Goal: Task Accomplishment & Management: Manage account settings

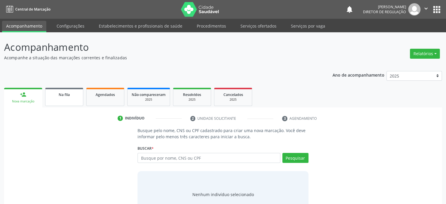
click at [63, 97] on link "Na fila" at bounding box center [64, 97] width 38 height 18
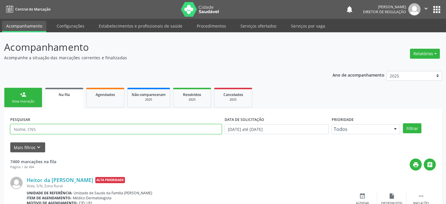
click at [46, 129] on input "text" at bounding box center [116, 129] width 212 height 10
paste input "https://mairi.ba.cidadesaudavel.com/app/citizens/list"
click at [43, 127] on input "https://mairi.ba.cidadesaudavel.com/app/citizens/list" at bounding box center [116, 129] width 212 height 10
click at [73, 128] on input "https://mairi.ba.cidadesaudavel.com/app/citizens/list" at bounding box center [116, 129] width 212 height 10
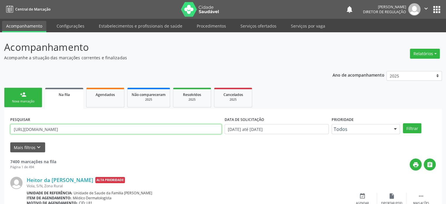
click at [73, 128] on input "https://mairi.ba.cidadesaudavel.com/app/citizens/list" at bounding box center [116, 129] width 212 height 10
paste input "700 5025 2330 5453"
click at [403, 123] on button "Filtrar" at bounding box center [412, 128] width 18 height 10
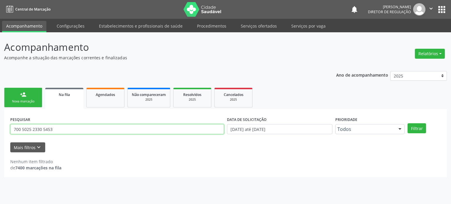
click at [44, 128] on input "700 5025 2330 5453" at bounding box center [117, 129] width 214 height 10
click at [407, 123] on button "Filtrar" at bounding box center [416, 128] width 18 height 10
click at [67, 126] on input "700502523305453" at bounding box center [117, 129] width 214 height 10
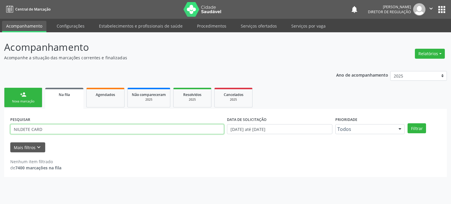
click at [407, 123] on button "Filtrar" at bounding box center [416, 128] width 18 height 10
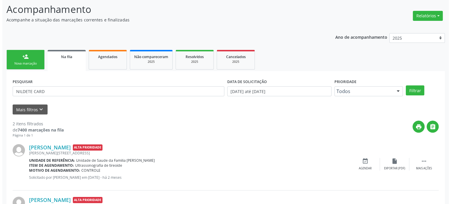
scroll to position [86, 0]
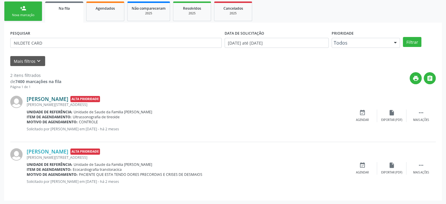
click at [62, 96] on link "Nildete Cardoso Santos" at bounding box center [48, 99] width 42 height 6
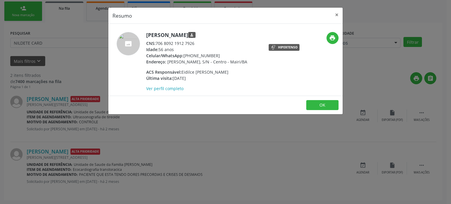
drag, startPoint x: 156, startPoint y: 42, endPoint x: 195, endPoint y: 46, distance: 38.6
click at [195, 46] on div "CNS: 706 8092 1912 7926" at bounding box center [196, 43] width 101 height 6
copy div "706 8092 1912 7926"
click at [75, 40] on div "Resumo × Nildete Cardoso Santos person CNS: 706 8092 1912 7926 Idade: 56 anos C…" at bounding box center [225, 102] width 451 height 204
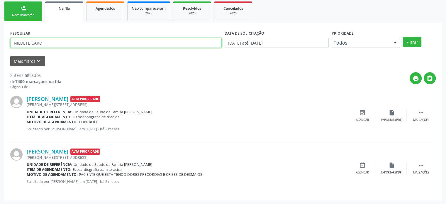
click at [72, 40] on input "NILDETE CARD" at bounding box center [116, 43] width 212 height 10
paste input "706 8092 1912 7926"
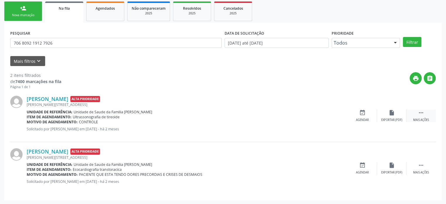
click at [421, 112] on icon "" at bounding box center [421, 112] width 6 height 6
click at [362, 113] on icon "cancel" at bounding box center [362, 112] width 6 height 6
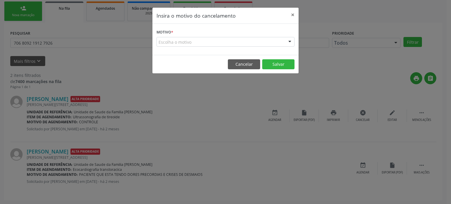
click at [204, 45] on div "Escolha o motivo" at bounding box center [225, 42] width 138 height 10
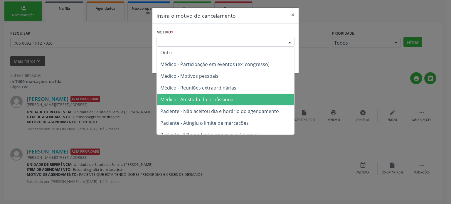
click at [198, 99] on span "Médico - Atestado do profissional" at bounding box center [197, 99] width 74 height 6
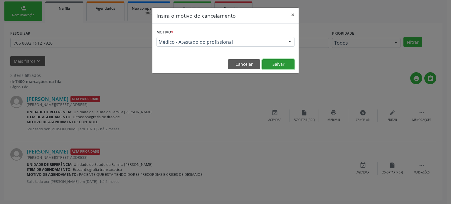
click at [277, 64] on button "Salvar" at bounding box center [278, 64] width 32 height 10
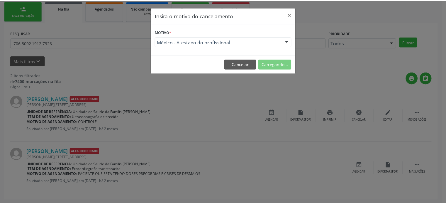
scroll to position [0, 0]
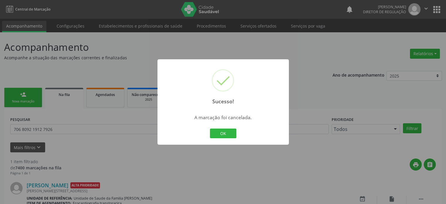
click at [58, 157] on div "Sucesso! × A marcação foi cancelada. OK Cancel" at bounding box center [223, 102] width 446 height 204
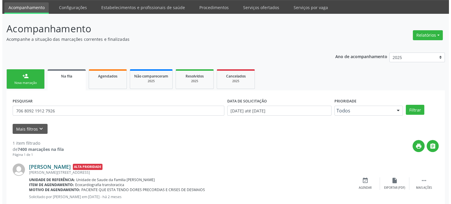
scroll to position [34, 0]
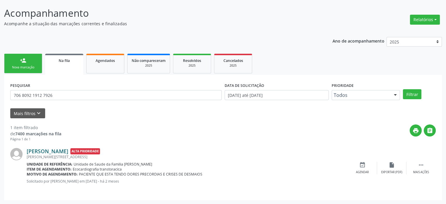
click at [62, 149] on link "Nildete Cardoso Santos" at bounding box center [48, 151] width 42 height 6
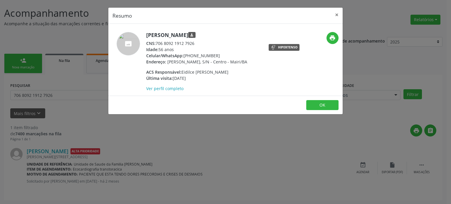
drag, startPoint x: 194, startPoint y: 53, endPoint x: 219, endPoint y: 53, distance: 25.2
click at [219, 53] on div "Celular/WhatsApp: (75) 98117-9238" at bounding box center [196, 56] width 101 height 6
copy div "(75) 98117-9238"
drag, startPoint x: 156, startPoint y: 42, endPoint x: 198, endPoint y: 42, distance: 41.7
click at [198, 42] on div "CNS: 706 8092 1912 7926" at bounding box center [196, 43] width 101 height 6
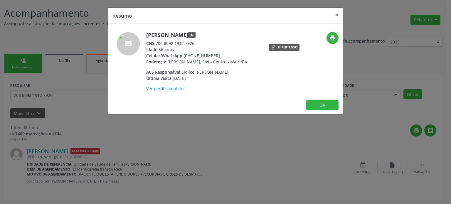
copy div "706 8092 1912 7926"
click at [68, 95] on div "Resumo × Nildete Cardoso Santos person CNS: 706 8092 1912 7926 Idade: 56 anos C…" at bounding box center [225, 102] width 451 height 204
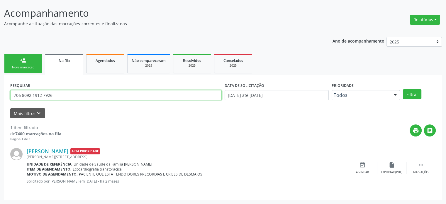
click at [68, 95] on input "706 8092 1912 7926" at bounding box center [116, 95] width 212 height 10
click at [43, 94] on input "706 8092 1912 7926" at bounding box center [116, 95] width 212 height 10
click at [33, 93] on input "706 8092 19127926" at bounding box center [116, 95] width 212 height 10
click at [22, 94] on input "706 809219127926" at bounding box center [116, 95] width 212 height 10
click at [22, 94] on input "706809219127926" at bounding box center [116, 95] width 212 height 10
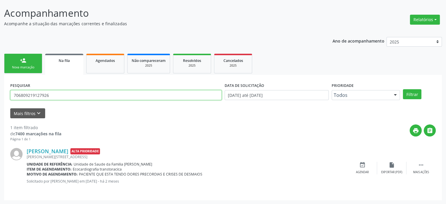
click at [22, 94] on input "706809219127926" at bounding box center [116, 95] width 212 height 10
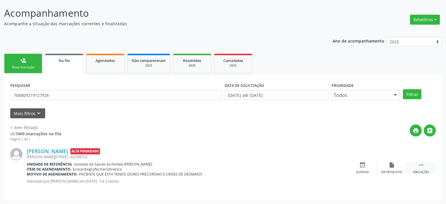
click at [426, 165] on div " Mais ações" at bounding box center [421, 168] width 29 height 13
click at [369, 164] on div "cancel Cancelar" at bounding box center [362, 168] width 29 height 13
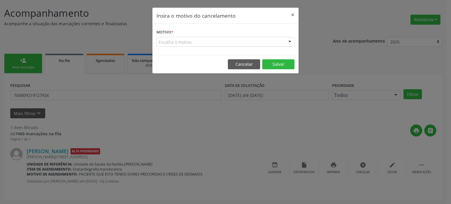
click at [219, 43] on div "Escolha o motivo" at bounding box center [225, 42] width 138 height 10
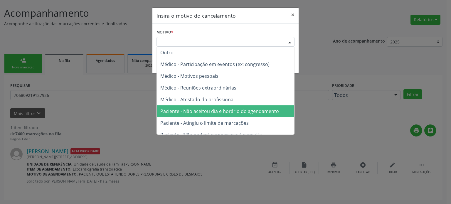
click at [196, 117] on span "Paciente - Atingiu o limite de marcações" at bounding box center [225, 123] width 137 height 12
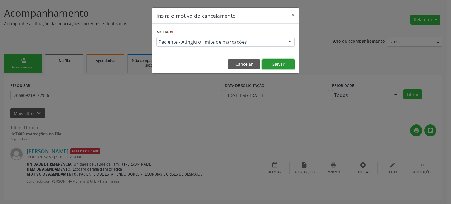
click at [281, 63] on button "Salvar" at bounding box center [278, 64] width 32 height 10
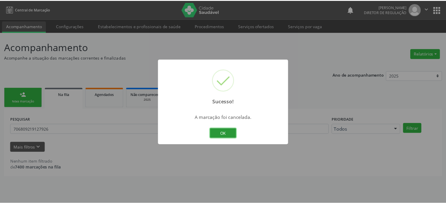
scroll to position [0, 0]
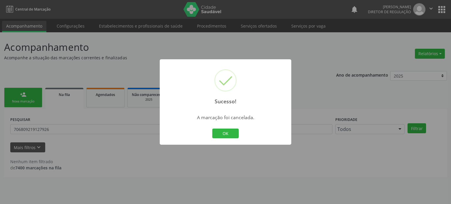
drag, startPoint x: 92, startPoint y: 125, endPoint x: 66, endPoint y: 133, distance: 27.1
click at [91, 126] on div "Sucesso! × A marcação foi cancelada. OK Cancel" at bounding box center [225, 102] width 451 height 204
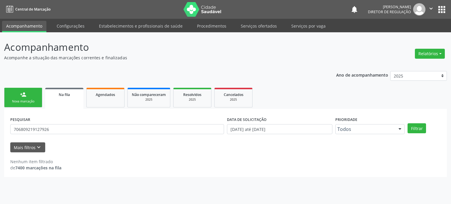
click at [60, 135] on div "PESQUISAR 706809219127926" at bounding box center [117, 126] width 217 height 23
click at [65, 132] on input "706809219127926" at bounding box center [117, 129] width 214 height 10
paste input "8805706372910"
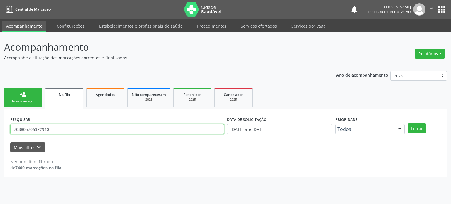
type input "708805706372910"
click at [407, 123] on button "Filtrar" at bounding box center [416, 128] width 18 height 10
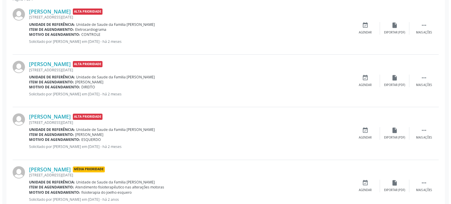
scroll to position [176, 0]
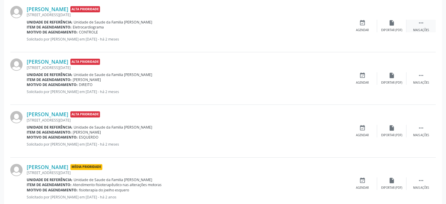
click at [425, 28] on div "Mais ações" at bounding box center [421, 30] width 16 height 4
click at [347, 21] on div "print Imprimir" at bounding box center [333, 26] width 29 height 13
click at [368, 24] on div "cancel Cancelar" at bounding box center [362, 26] width 29 height 13
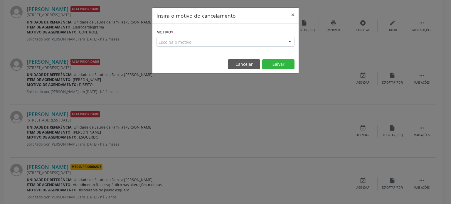
click at [248, 44] on div "Escolha o motivo" at bounding box center [225, 42] width 138 height 10
click at [215, 43] on div "Escolha o motivo" at bounding box center [225, 42] width 138 height 10
click at [211, 43] on div "Escolha o motivo" at bounding box center [225, 42] width 138 height 10
click at [313, 91] on div "Insira o motivo do cancelamento × Motivo * Escolha o motivo Outro Médico - Part…" at bounding box center [225, 102] width 451 height 204
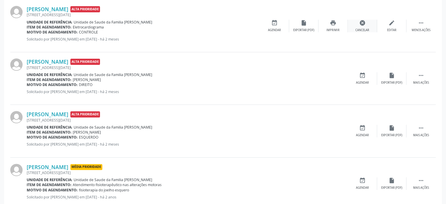
click at [368, 25] on div "cancel Cancelar" at bounding box center [362, 26] width 29 height 13
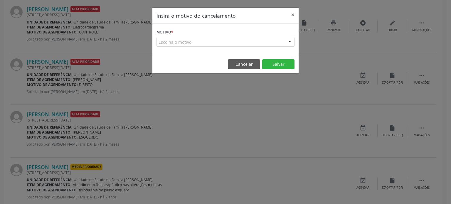
click at [226, 43] on div "Escolha o motivo" at bounding box center [225, 42] width 138 height 10
drag, startPoint x: 202, startPoint y: 38, endPoint x: 178, endPoint y: 40, distance: 24.1
click at [200, 38] on div "Escolha o motivo" at bounding box center [225, 42] width 138 height 10
click at [178, 40] on div "Escolha o motivo" at bounding box center [225, 42] width 138 height 10
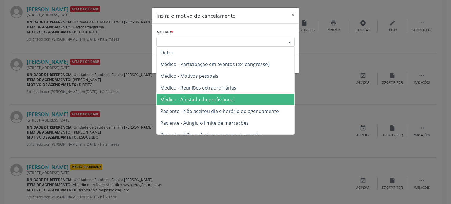
click at [186, 101] on span "Médico - Atestado do profissional" at bounding box center [197, 99] width 74 height 6
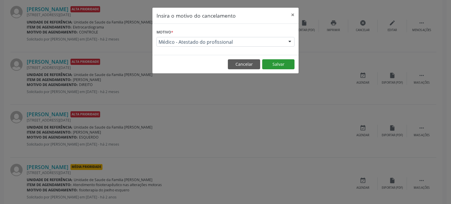
click at [283, 60] on button "Salvar" at bounding box center [278, 64] width 32 height 10
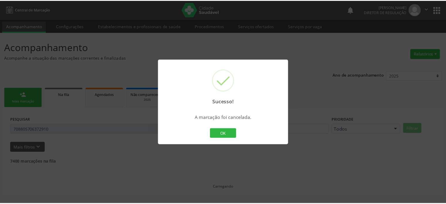
scroll to position [0, 0]
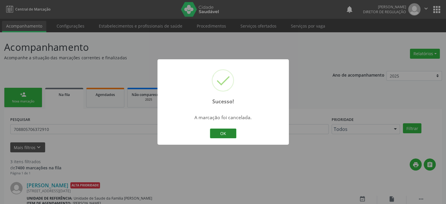
click at [216, 133] on button "OK" at bounding box center [223, 133] width 26 height 10
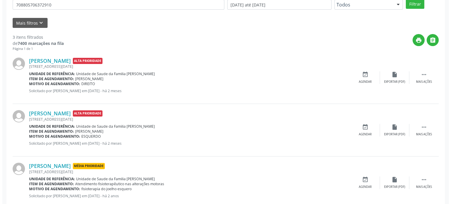
scroll to position [139, 0]
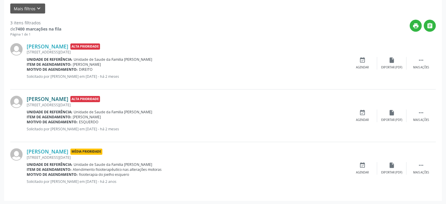
click at [68, 96] on link "[PERSON_NAME]" at bounding box center [48, 99] width 42 height 6
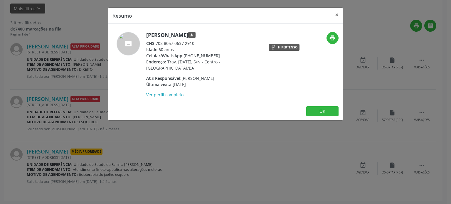
drag, startPoint x: 184, startPoint y: 54, endPoint x: 221, endPoint y: 55, distance: 37.9
click at [221, 55] on div "Celular/WhatsApp: (71) 99625-7342" at bounding box center [203, 56] width 114 height 6
drag, startPoint x: 146, startPoint y: 33, endPoint x: 226, endPoint y: 36, distance: 80.4
click at [226, 36] on div "Lucidalva Santos Bernardo person CNS: 708 8057 0637 2910 Idade: 60 anos Celular…" at bounding box center [186, 65] width 156 height 66
copy h5 "[PERSON_NAME]"
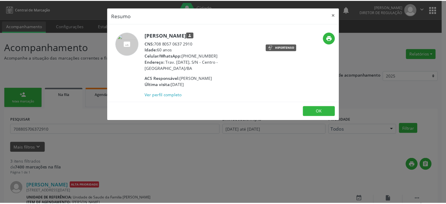
scroll to position [139, 0]
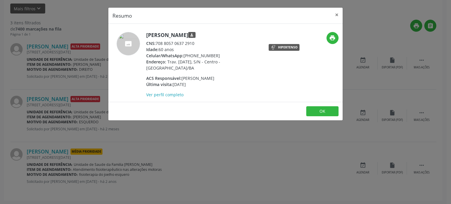
click at [76, 81] on div "Resumo × [PERSON_NAME] person CNS: 708 8057 0637 2910 Idade: 60 anos Celular/Wh…" at bounding box center [225, 102] width 451 height 204
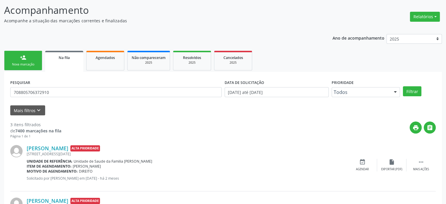
scroll to position [21, 0]
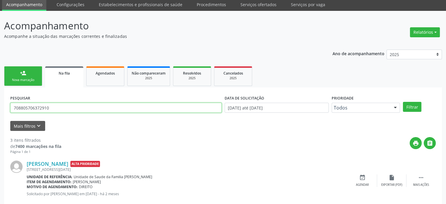
click at [33, 105] on input "708805706372910" at bounding box center [116, 108] width 212 height 10
click at [403, 102] on button "Filtrar" at bounding box center [412, 107] width 18 height 10
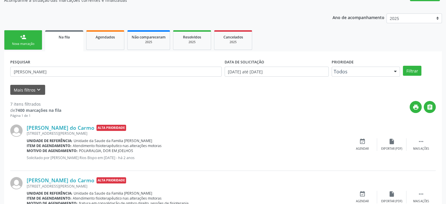
scroll to position [59, 0]
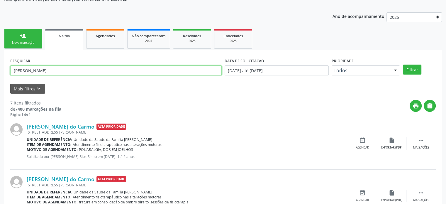
click at [47, 67] on input "[PERSON_NAME]" at bounding box center [116, 70] width 212 height 10
click at [403, 65] on button "Filtrar" at bounding box center [412, 70] width 18 height 10
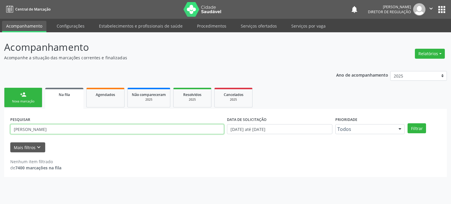
click at [79, 126] on input "[PERSON_NAME]" at bounding box center [117, 129] width 214 height 10
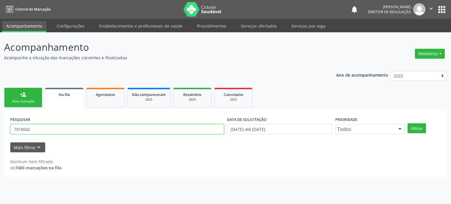
click at [407, 123] on button "Filtrar" at bounding box center [416, 128] width 18 height 10
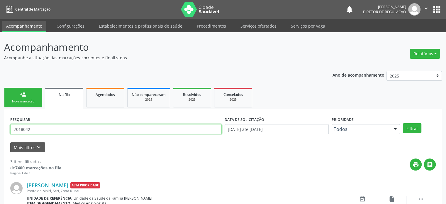
click at [79, 126] on input "7018042" at bounding box center [116, 129] width 212 height 10
click at [403, 123] on button "Filtrar" at bounding box center [412, 128] width 18 height 10
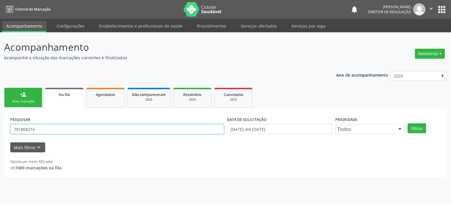
click at [79, 126] on input "701804216" at bounding box center [117, 129] width 214 height 10
click at [407, 123] on button "Filtrar" at bounding box center [416, 128] width 18 height 10
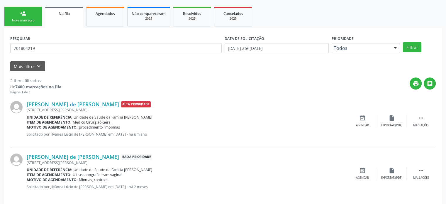
scroll to position [86, 0]
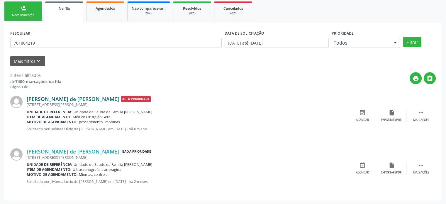
click at [48, 100] on link "[PERSON_NAME] de [PERSON_NAME]" at bounding box center [73, 99] width 92 height 6
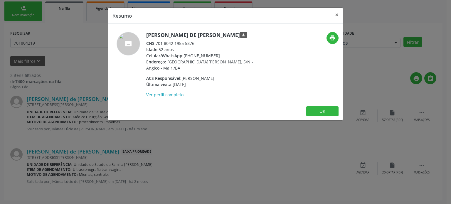
drag, startPoint x: 157, startPoint y: 43, endPoint x: 206, endPoint y: 39, distance: 49.1
click at [206, 39] on div "[PERSON_NAME] de [PERSON_NAME] person CNS: 701 8042 1955 5876 Idade: 52 anos Ce…" at bounding box center [203, 65] width 114 height 66
copy div "701 8042 1955 5876"
click at [76, 72] on div "Resumo × [PERSON_NAME] de [PERSON_NAME] person CNS: 701 8042 1955 5876 Idade: 5…" at bounding box center [225, 102] width 451 height 204
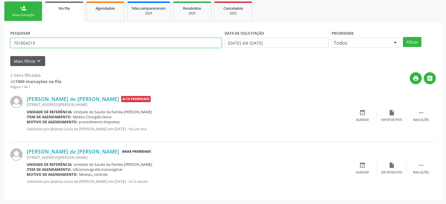
click at [48, 44] on input "701804219" at bounding box center [116, 43] width 212 height 10
paste input "8042 1955 5876"
type input "701 8042 1955 5876"
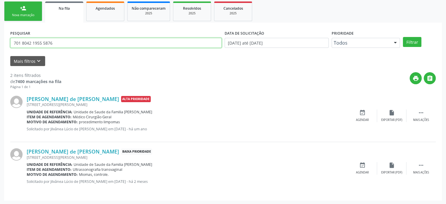
click at [403, 37] on button "Filtrar" at bounding box center [412, 42] width 18 height 10
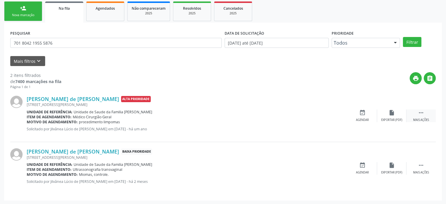
click at [420, 114] on icon "" at bounding box center [421, 112] width 6 height 6
click at [368, 113] on div "cancel Cancelar" at bounding box center [362, 115] width 29 height 13
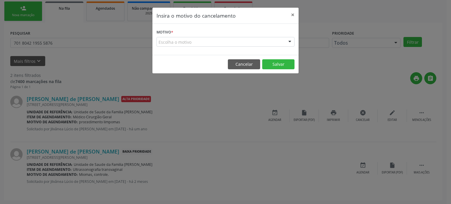
click at [204, 41] on div "Escolha o motivo" at bounding box center [225, 42] width 138 height 10
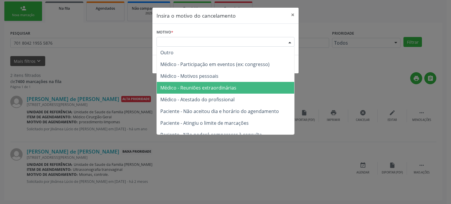
click at [212, 95] on span "Médico - Atestado do profissional" at bounding box center [225, 100] width 137 height 12
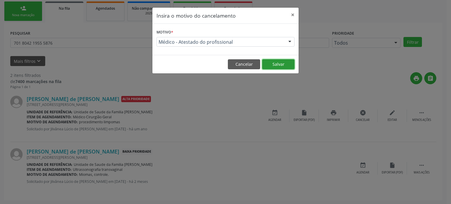
click at [286, 59] on button "Salvar" at bounding box center [278, 64] width 32 height 10
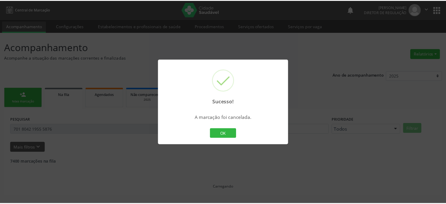
scroll to position [0, 0]
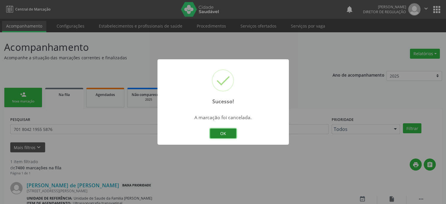
click at [219, 133] on button "OK" at bounding box center [223, 133] width 26 height 10
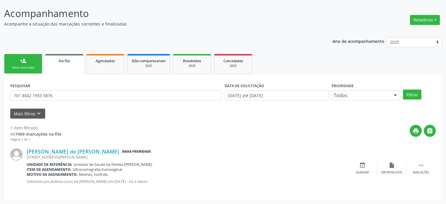
scroll to position [34, 0]
click at [66, 149] on link "[PERSON_NAME] de [PERSON_NAME]" at bounding box center [73, 151] width 92 height 6
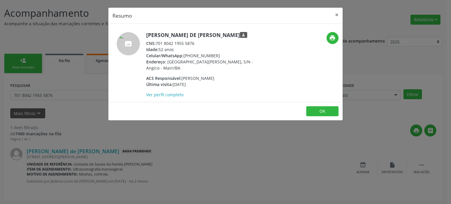
click at [137, 141] on div "Resumo × [PERSON_NAME] de [PERSON_NAME] person CNS: 701 8042 1955 5876 Idade: 5…" at bounding box center [225, 102] width 451 height 204
